Goal: Information Seeking & Learning: Understand process/instructions

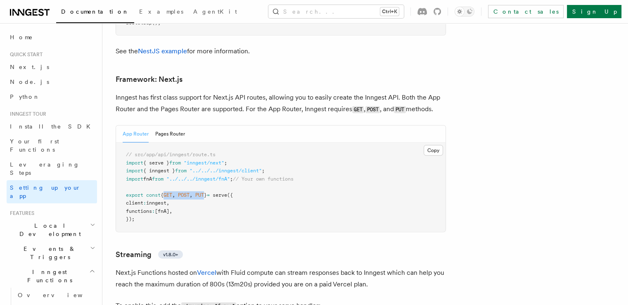
drag, startPoint x: 222, startPoint y: 161, endPoint x: 180, endPoint y: 164, distance: 42.3
click at [180, 164] on pre "// src/app/api/inngest/route.ts import { serve } from "inngest/next" ; import {…" at bounding box center [281, 186] width 330 height 89
copy span "GET , POST , PUT"
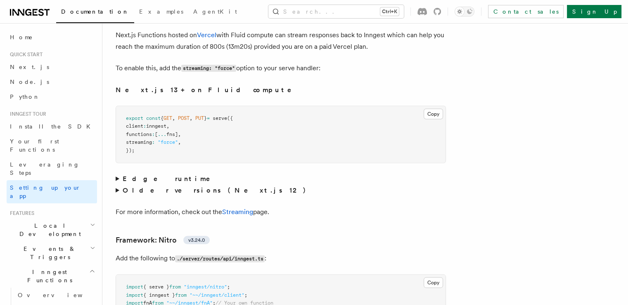
scroll to position [5605, 0]
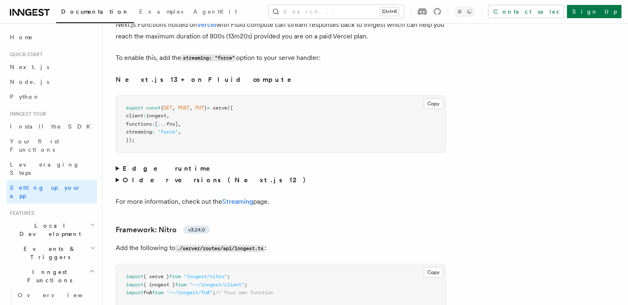
click at [128, 163] on summary "Edge runtime" at bounding box center [281, 169] width 330 height 12
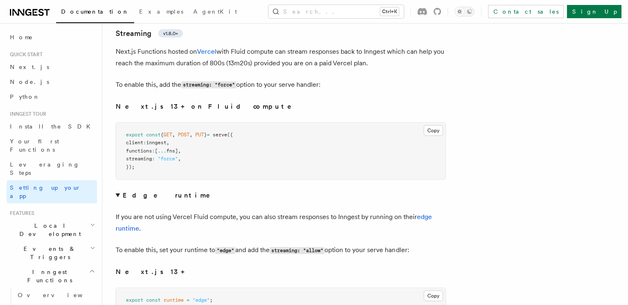
scroll to position [5564, 0]
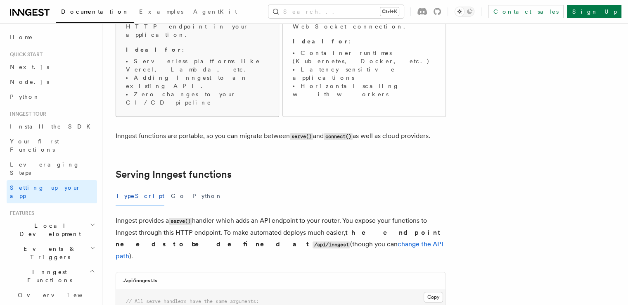
scroll to position [207, 0]
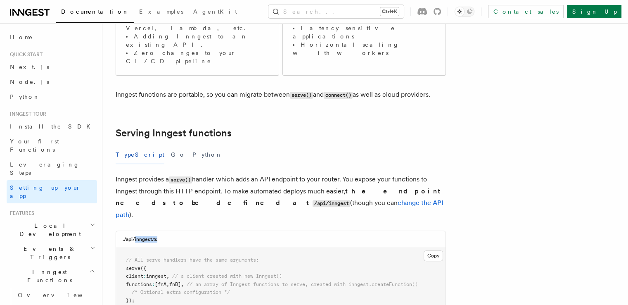
drag, startPoint x: 170, startPoint y: 188, endPoint x: 145, endPoint y: 189, distance: 25.7
click at [145, 231] on div "./api/inngest.ts" at bounding box center [281, 239] width 330 height 17
copy h3 "inngest.ts"
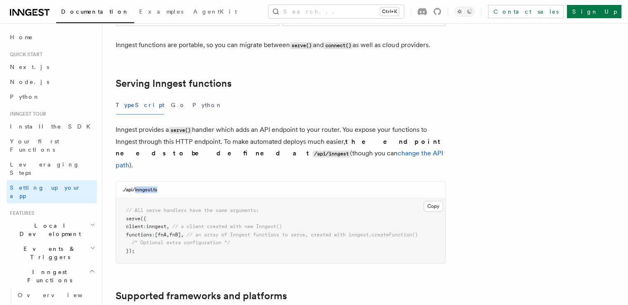
scroll to position [248, 0]
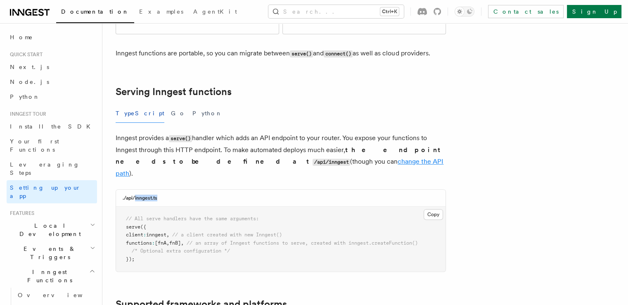
click at [240, 157] on link "change the API path" at bounding box center [280, 167] width 328 height 20
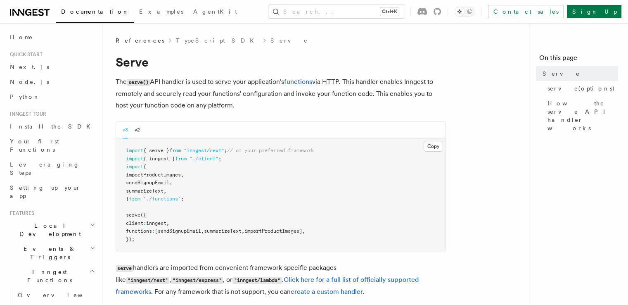
click at [534, 176] on nav "On this page Serve serve(options) How the serve API handler works" at bounding box center [578, 164] width 99 height 282
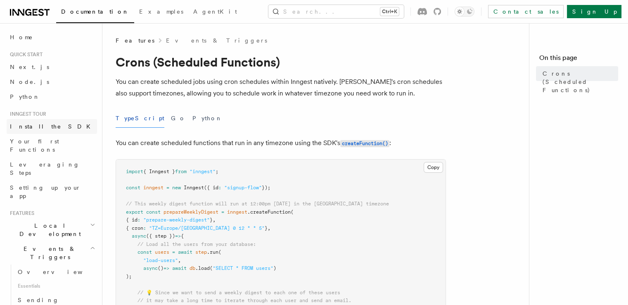
click at [36, 123] on span "Install the SDK" at bounding box center [52, 126] width 85 height 7
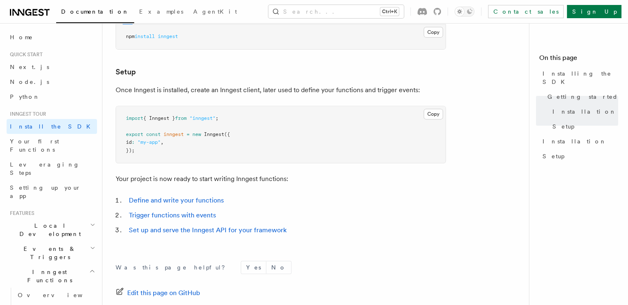
scroll to position [289, 0]
click at [46, 143] on span "Your first Functions" at bounding box center [34, 145] width 49 height 15
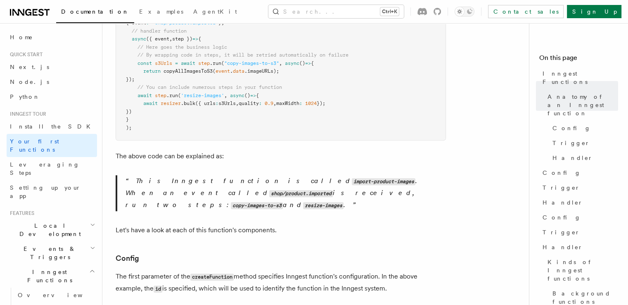
scroll to position [248, 0]
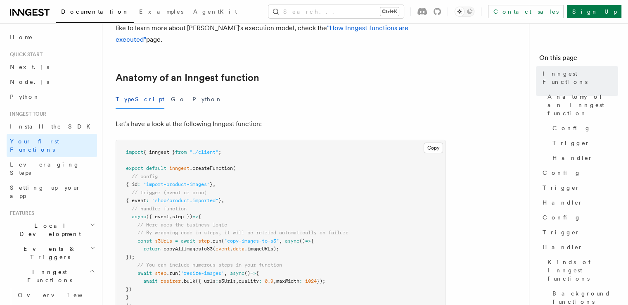
scroll to position [124, 0]
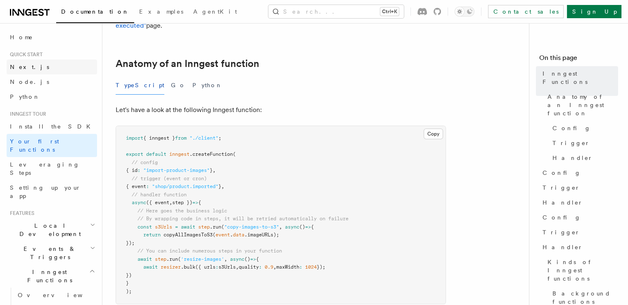
click at [34, 69] on link "Next.js" at bounding box center [52, 66] width 90 height 15
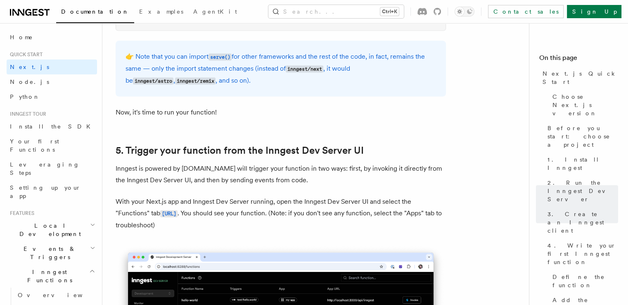
scroll to position [1817, 0]
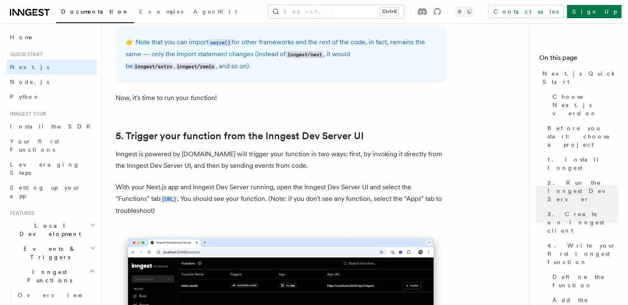
click at [129, 156] on p "Inngest is powered by events.You will trigger your function in two ways: first,…" at bounding box center [281, 159] width 330 height 23
click at [160, 202] on code "http://localhost:8288/functions" at bounding box center [168, 199] width 17 height 7
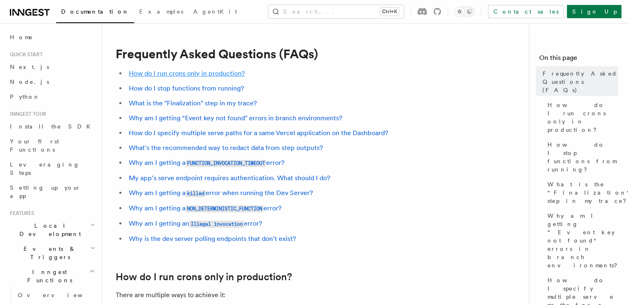
click at [189, 73] on link "How do I run crons only in production?" at bounding box center [187, 73] width 116 height 8
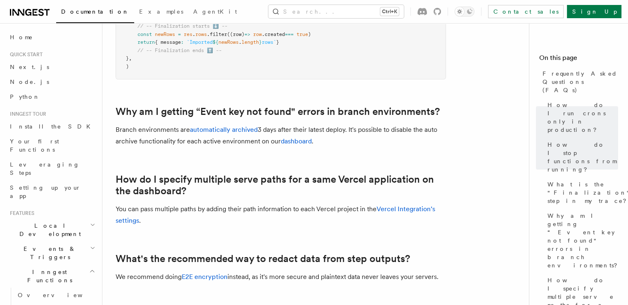
scroll to position [620, 0]
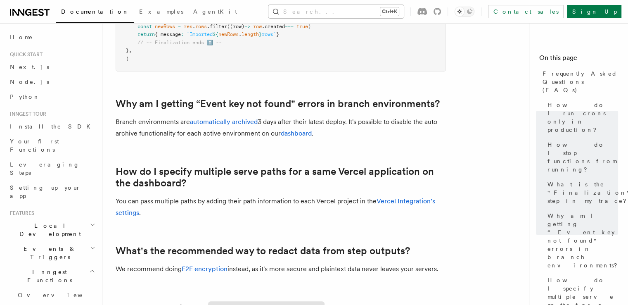
click at [350, 14] on button "Search... Ctrl+K" at bounding box center [335, 11] width 135 height 13
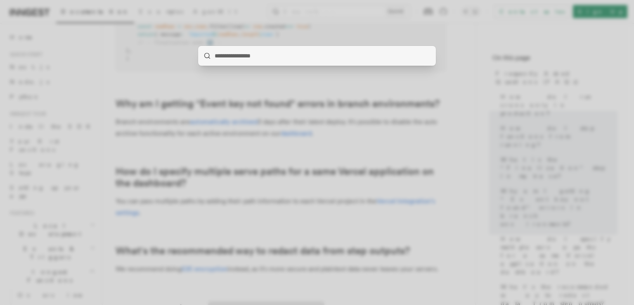
click at [480, 173] on div at bounding box center [317, 152] width 634 height 305
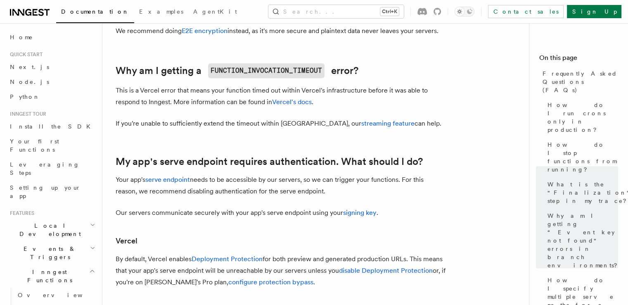
scroll to position [909, 0]
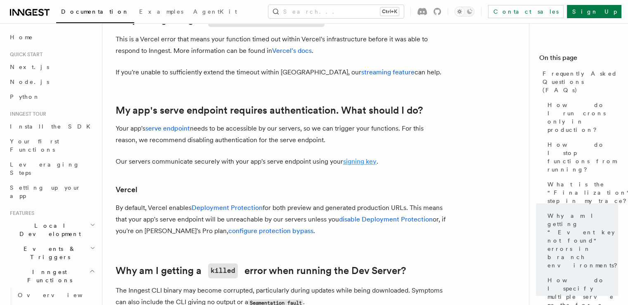
click at [349, 164] on link "signing key" at bounding box center [359, 161] width 33 height 8
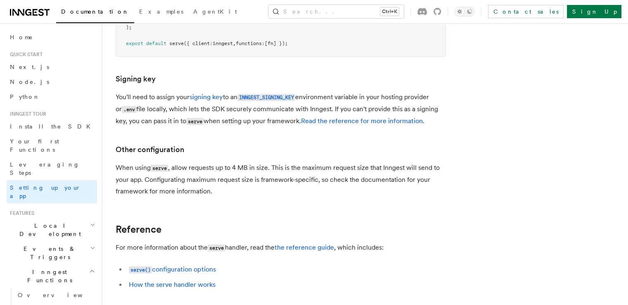
scroll to position [7492, 0]
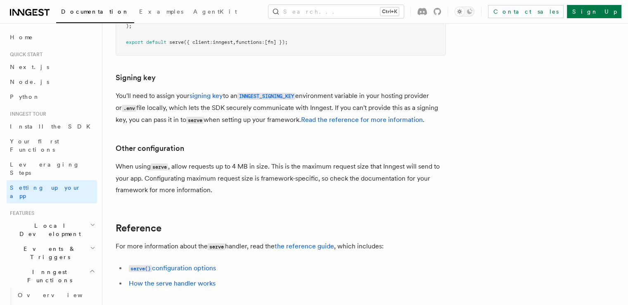
click at [132, 90] on p "You'll need to assign your signing key to an INNGEST_SIGNING_KEY environment va…" at bounding box center [281, 108] width 330 height 36
drag, startPoint x: 132, startPoint y: 65, endPoint x: 450, endPoint y: 66, distance: 318.0
click at [446, 90] on p "You'll need to assign your signing key to an INNGEST_SIGNING_KEY environment va…" at bounding box center [281, 108] width 330 height 36
click at [179, 90] on p "You'll need to assign your signing key to an INNGEST_SIGNING_KEY environment va…" at bounding box center [281, 108] width 330 height 36
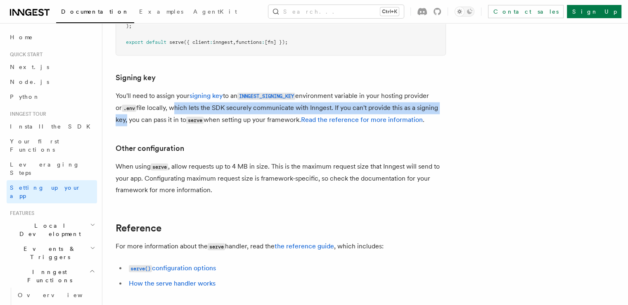
drag, startPoint x: 179, startPoint y: 76, endPoint x: 443, endPoint y: 75, distance: 263.9
click at [443, 90] on p "You'll need to assign your signing key to an INNGEST_SIGNING_KEY environment va…" at bounding box center [281, 108] width 330 height 36
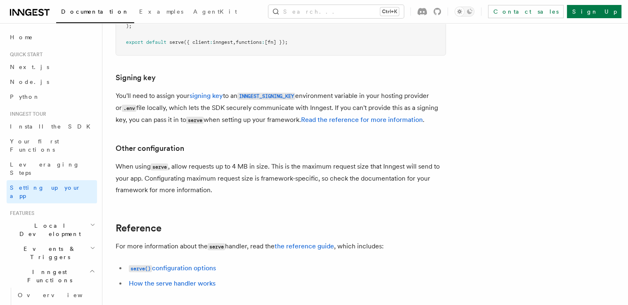
click at [134, 161] on p "When using serve , allow requests up to 4 MB in size. This is the maximum reque…" at bounding box center [281, 178] width 330 height 35
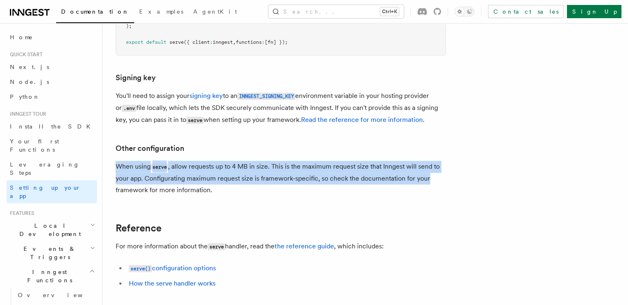
drag, startPoint x: 134, startPoint y: 133, endPoint x: 436, endPoint y: 146, distance: 302.2
click at [436, 161] on p "When using serve , allow requests up to 4 MB in size. This is the maximum reque…" at bounding box center [281, 178] width 330 height 35
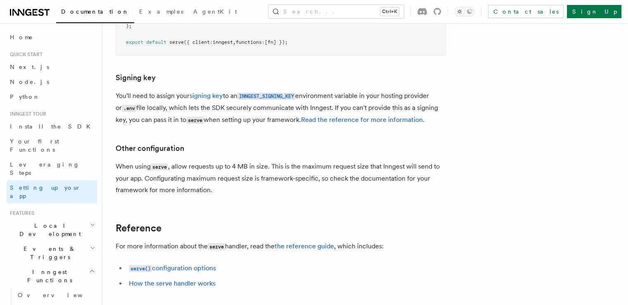
click at [370, 116] on link "Read the reference for more information" at bounding box center [362, 120] width 122 height 8
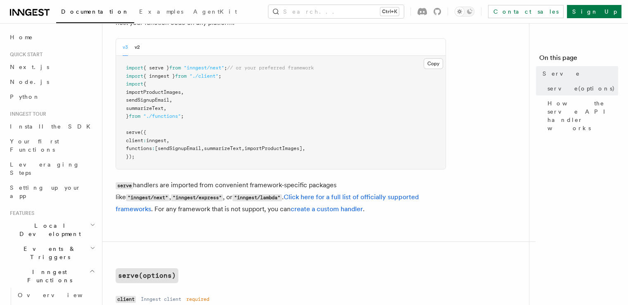
scroll to position [124, 0]
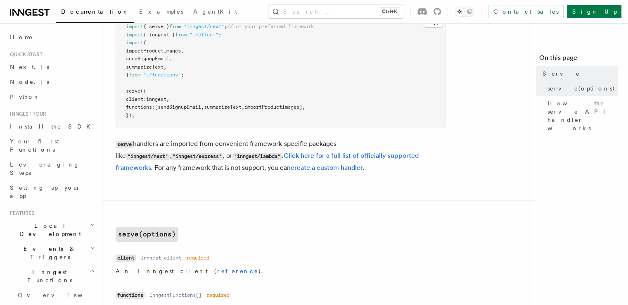
click at [142, 142] on p "serve handlers are imported from convenient framework-specific packages like "i…" at bounding box center [281, 156] width 330 height 36
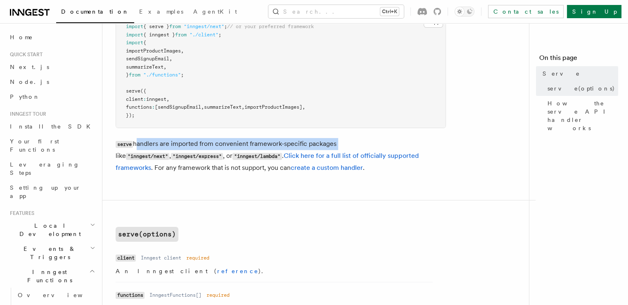
drag, startPoint x: 142, startPoint y: 142, endPoint x: 328, endPoint y: 145, distance: 185.1
click at [328, 145] on p "serve handlers are imported from convenient framework-specific packages like "i…" at bounding box center [281, 156] width 330 height 36
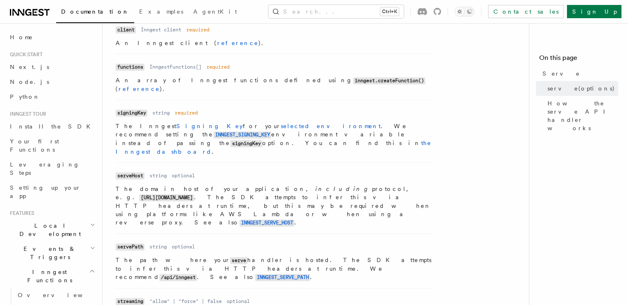
scroll to position [372, 0]
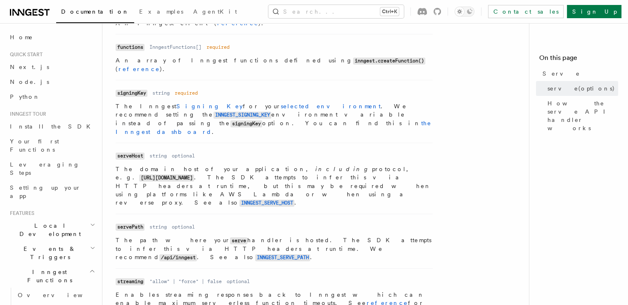
click at [117, 102] on p "The Inngest Signing Key for your selected environment . We recommend setting th…" at bounding box center [274, 119] width 317 height 34
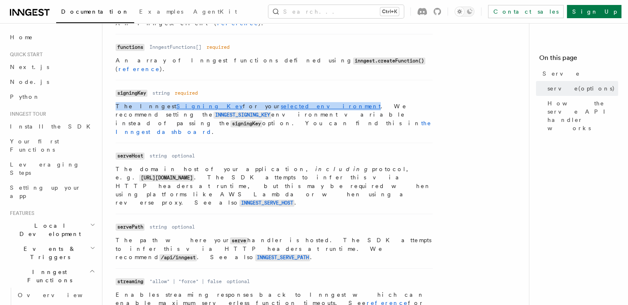
drag, startPoint x: 117, startPoint y: 99, endPoint x: 256, endPoint y: 136, distance: 143.7
click at [229, 94] on dl "Name signingKey Type string Required required Description The Inngest Signing K…" at bounding box center [274, 111] width 317 height 49
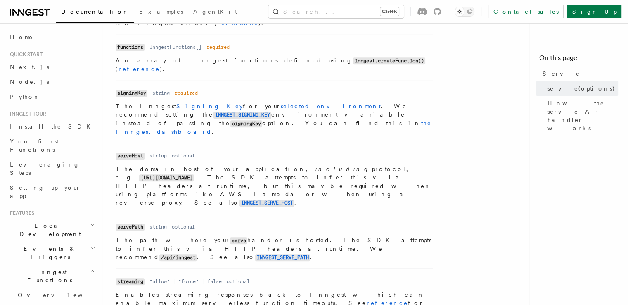
click at [264, 150] on dl "Name serveHost Type string Required optional Description The domain host of you…" at bounding box center [274, 178] width 317 height 57
click at [120, 102] on p "The Inngest Signing Key for your selected environment . We recommend setting th…" at bounding box center [274, 119] width 317 height 34
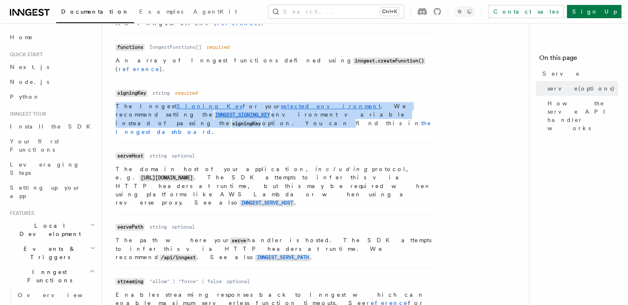
drag, startPoint x: 120, startPoint y: 99, endPoint x: 264, endPoint y: 106, distance: 144.3
click at [264, 106] on p "The Inngest Signing Key for your selected environment . We recommend setting th…" at bounding box center [274, 119] width 317 height 34
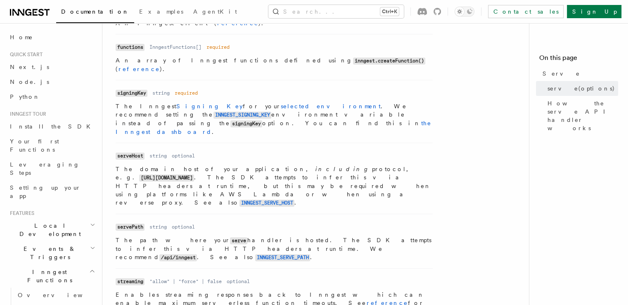
click at [262, 150] on dl "Name serveHost Type string Required optional Description The domain host of you…" at bounding box center [274, 178] width 317 height 57
click at [119, 165] on p "The domain host of your application, including protocol, e.g. [URL][DOMAIN_NAME…" at bounding box center [274, 186] width 317 height 42
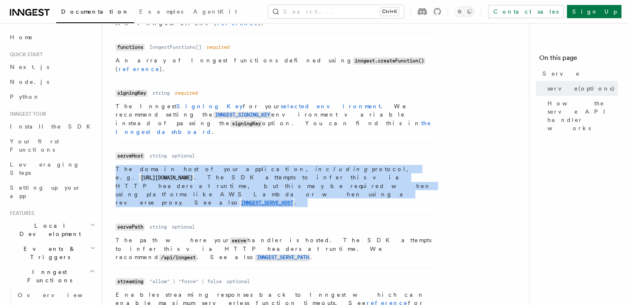
drag, startPoint x: 119, startPoint y: 145, endPoint x: 313, endPoint y: 163, distance: 194.9
click at [313, 165] on p "The domain host of your application, including protocol, e.g. [URL][DOMAIN_NAME…" at bounding box center [274, 186] width 317 height 42
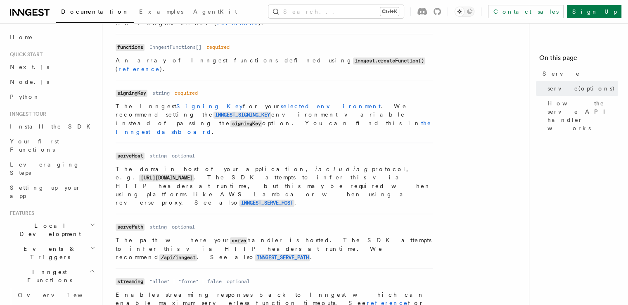
click at [269, 214] on li "Name servePath Type string Required optional Description The path where your se…" at bounding box center [274, 241] width 317 height 55
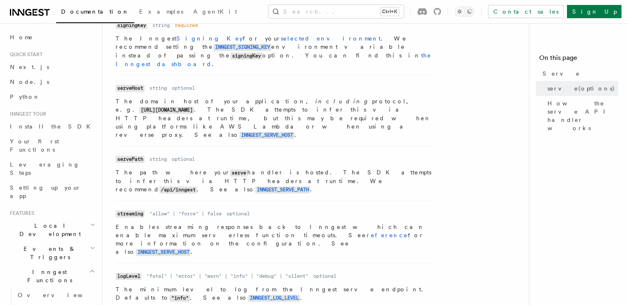
scroll to position [454, 0]
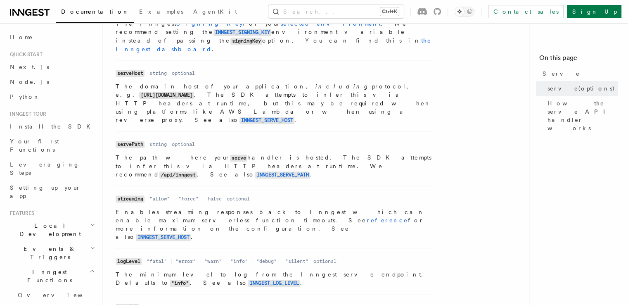
click at [122, 208] on p "Enables streaming responses back to Inngest which can enable maximum serverless…" at bounding box center [274, 224] width 317 height 33
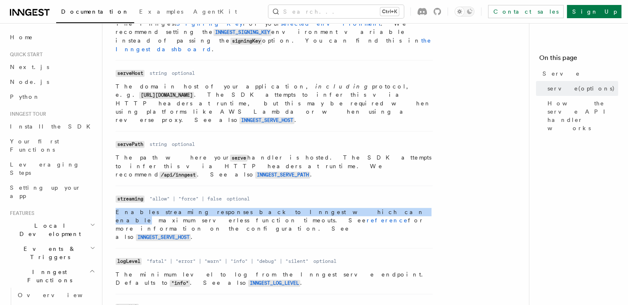
drag, startPoint x: 122, startPoint y: 168, endPoint x: 274, endPoint y: 166, distance: 151.6
click at [274, 208] on p "Enables streaming responses back to Inngest which can enable maximum serverless…" at bounding box center [274, 224] width 317 height 33
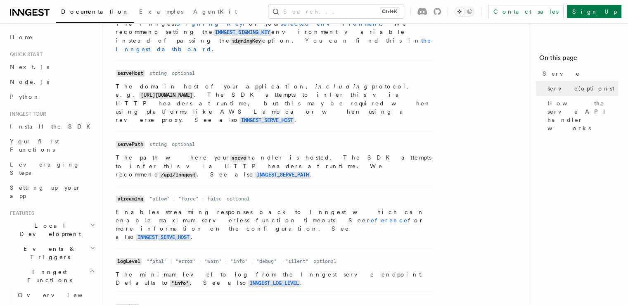
click at [127, 185] on li "Name streaming Type "allow" | "force" | false Required optional Description Ena…" at bounding box center [274, 216] width 317 height 62
click at [119, 208] on p "Enables streaming responses back to Inngest which can enable maximum serverless…" at bounding box center [274, 224] width 317 height 33
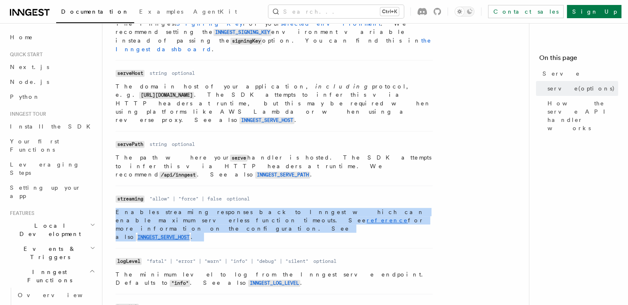
drag, startPoint x: 119, startPoint y: 166, endPoint x: 301, endPoint y: 174, distance: 181.9
click at [301, 208] on p "Enables streaming responses back to Inngest which can enable maximum serverless…" at bounding box center [274, 224] width 317 height 33
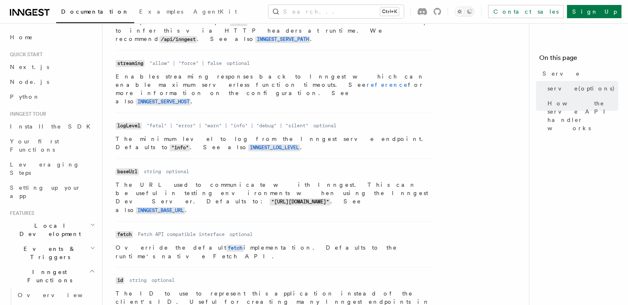
scroll to position [578, 0]
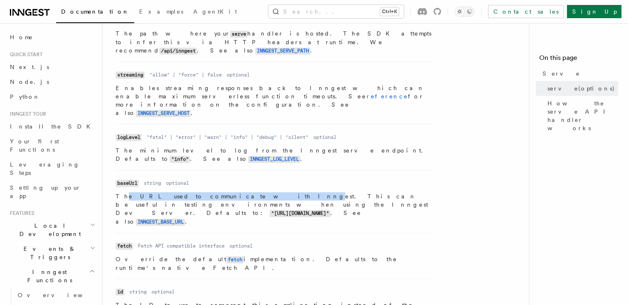
drag, startPoint x: 122, startPoint y: 126, endPoint x: 218, endPoint y: 126, distance: 96.2
click at [218, 192] on p "The URL used to communicate with Inngest. This can be useful in testing environ…" at bounding box center [274, 209] width 317 height 34
click at [238, 192] on p "The URL used to communicate with Inngest. This can be useful in testing environ…" at bounding box center [274, 209] width 317 height 34
drag, startPoint x: 238, startPoint y: 125, endPoint x: 147, endPoint y: 121, distance: 91.8
click at [147, 177] on dl "Name baseUrl Type string Required optional Description The URL used to communic…" at bounding box center [274, 201] width 317 height 49
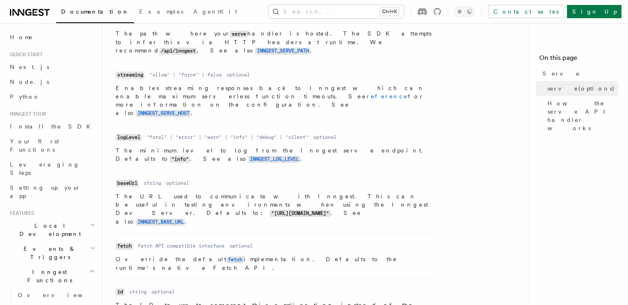
click at [310, 240] on dl "Name fetch Type Fetch API compatible interface Required optional Description Ov…" at bounding box center [274, 256] width 317 height 32
click at [185, 218] on code "INNGEST_BASE_URL" at bounding box center [160, 221] width 49 height 7
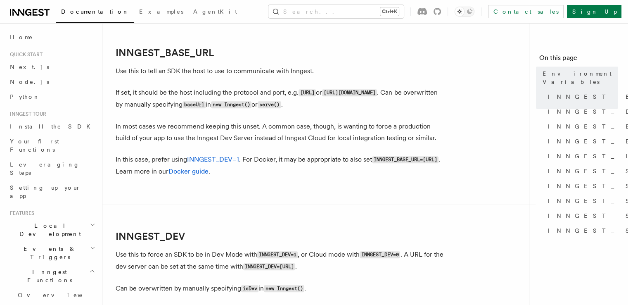
scroll to position [435, 0]
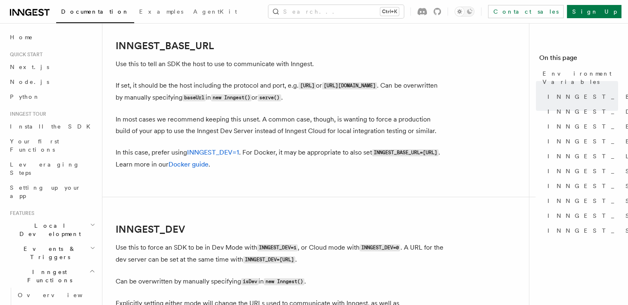
click at [120, 85] on p "If set, it should be the host including the protocol and port, e.g. [URL] or [U…" at bounding box center [281, 92] width 330 height 24
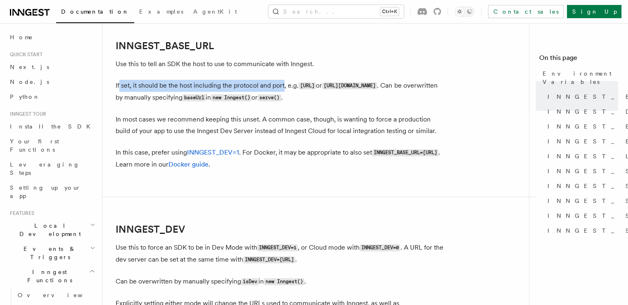
drag, startPoint x: 120, startPoint y: 85, endPoint x: 280, endPoint y: 82, distance: 159.9
click at [280, 82] on p "If set, it should be the host including the protocol and port, e.g. [URL] or [U…" at bounding box center [281, 92] width 330 height 24
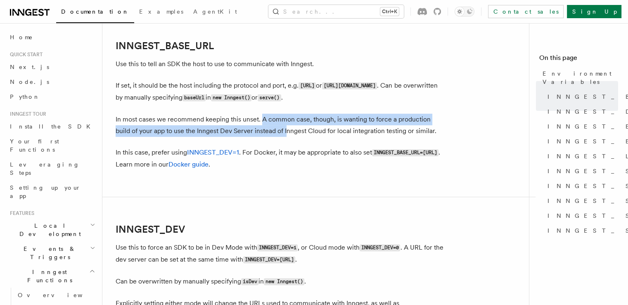
drag, startPoint x: 261, startPoint y: 119, endPoint x: 271, endPoint y: 131, distance: 15.5
click at [271, 131] on p "In most cases we recommend keeping this unset. A common case, though, is wantin…" at bounding box center [281, 125] width 330 height 23
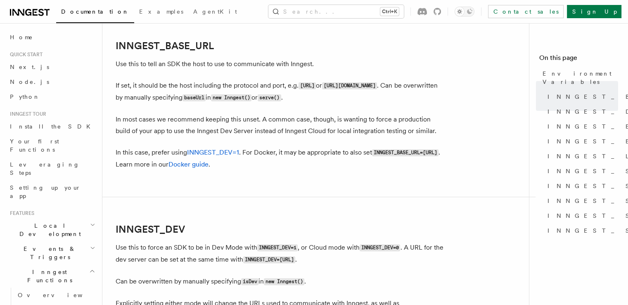
click at [392, 156] on p "In this case, prefer using INNGEST_DEV=1 . For Docker, it may be appropriate to…" at bounding box center [281, 159] width 330 height 24
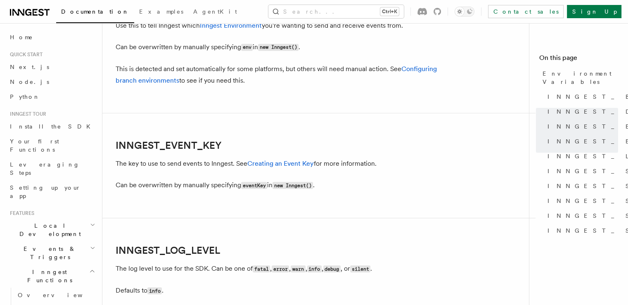
scroll to position [848, 0]
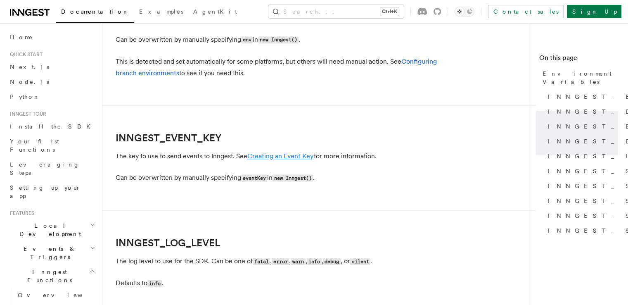
click at [292, 157] on link "Creating an Event Key" at bounding box center [280, 156] width 66 height 8
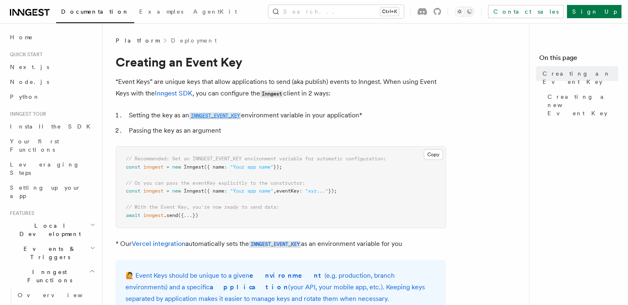
click at [212, 117] on code "INNGEST_EVENT_KEY" at bounding box center [215, 115] width 52 height 7
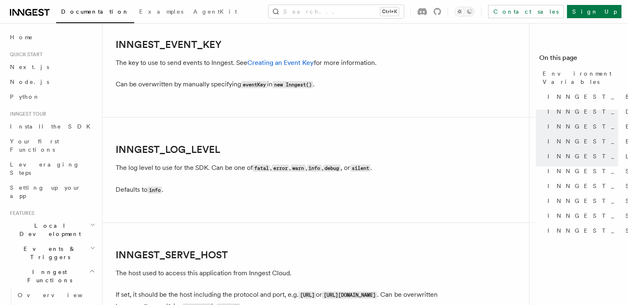
scroll to position [942, 0]
click at [264, 64] on link "Creating an Event Key" at bounding box center [280, 62] width 66 height 8
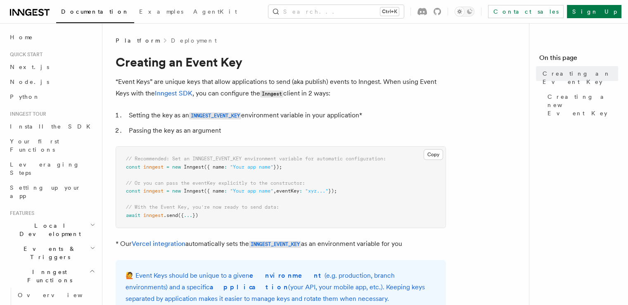
click at [122, 81] on p "“Event Keys” are unique keys that allow applications to send (aka publish) even…" at bounding box center [281, 88] width 330 height 24
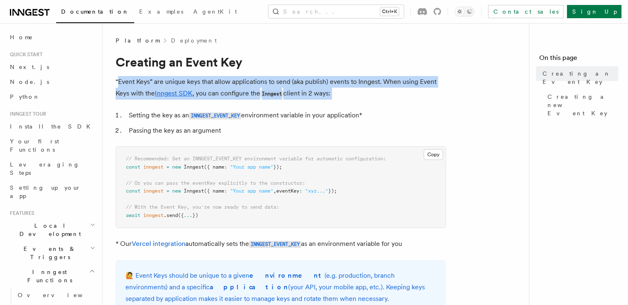
drag, startPoint x: 122, startPoint y: 81, endPoint x: 341, endPoint y: 93, distance: 219.3
click at [341, 93] on p "“Event Keys” are unique keys that allow applications to send (aka publish) even…" at bounding box center [281, 88] width 330 height 24
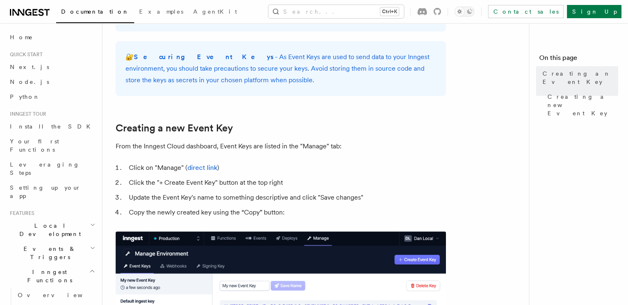
scroll to position [372, 0]
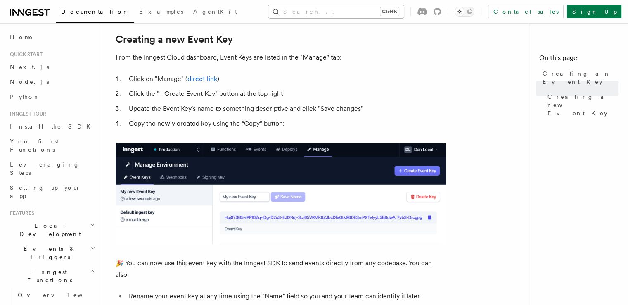
click at [389, 13] on button "Search... Ctrl+K" at bounding box center [335, 11] width 135 height 13
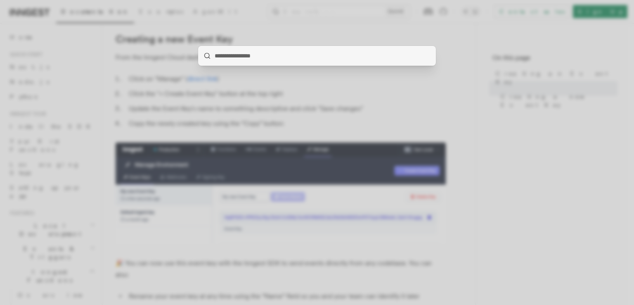
type input "**********"
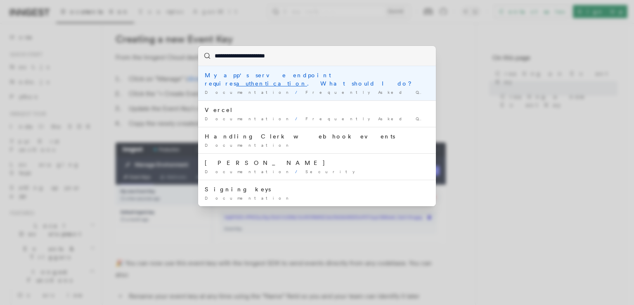
click at [380, 75] on div "My app's serve endpoint requires authentication . What should I do?" at bounding box center [317, 79] width 225 height 17
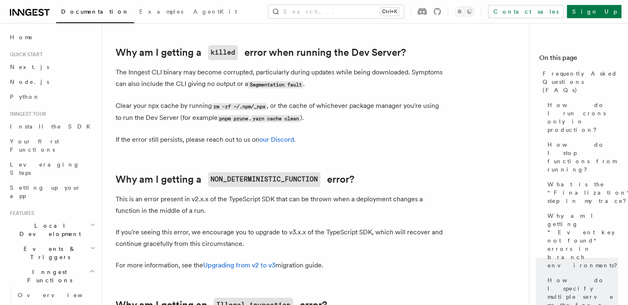
scroll to position [1139, 0]
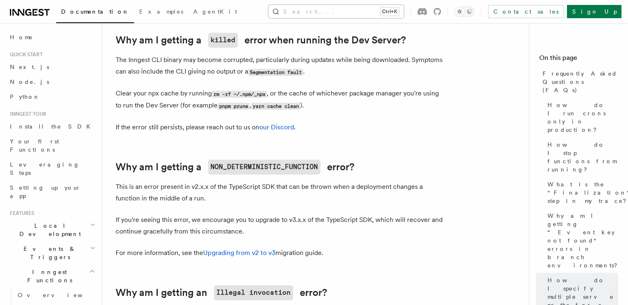
click at [395, 12] on button "Search... Ctrl+K" at bounding box center [335, 11] width 135 height 13
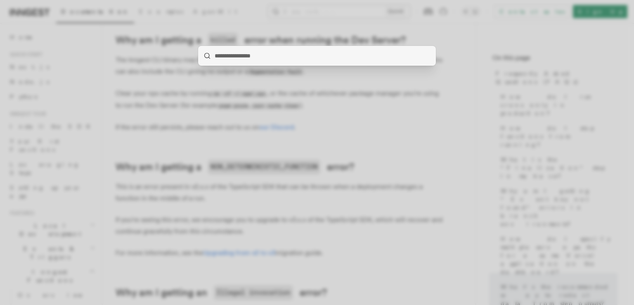
type input "**********"
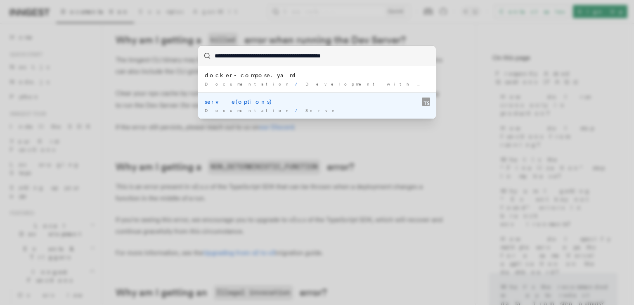
click at [306, 108] on span "Serve" at bounding box center [323, 110] width 35 height 5
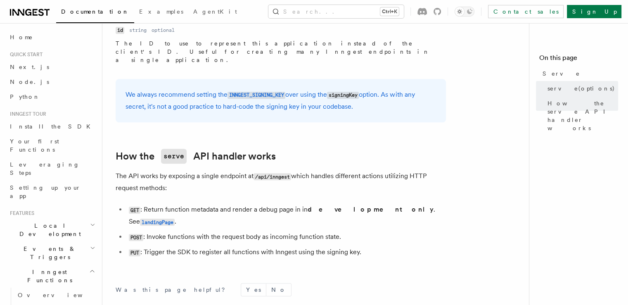
scroll to position [842, 0]
